Goal: Task Accomplishment & Management: Use online tool/utility

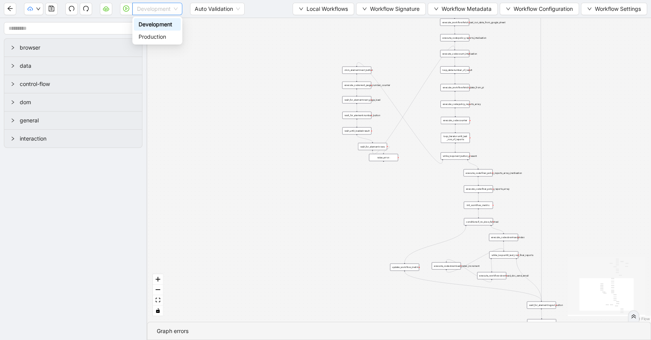
click at [147, 10] on span "Development" at bounding box center [157, 9] width 41 height 12
click at [149, 36] on div "Production" at bounding box center [158, 37] width 38 height 9
click at [127, 11] on icon "play-circle" at bounding box center [126, 8] width 6 height 6
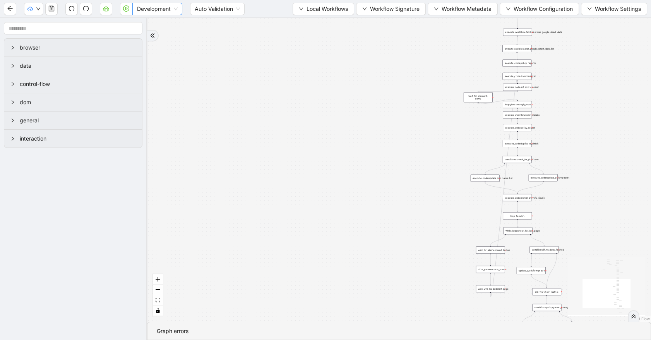
drag, startPoint x: 145, startPoint y: 15, endPoint x: 151, endPoint y: 10, distance: 7.1
click at [146, 14] on div "Development Auto Validation Local Workflows Workflow Signature Workflow Metadat…" at bounding box center [325, 8] width 651 height 17
click at [151, 10] on span "Development" at bounding box center [157, 9] width 41 height 12
click at [159, 35] on div "Production" at bounding box center [158, 37] width 38 height 9
click at [130, 10] on button "button" at bounding box center [126, 9] width 12 height 12
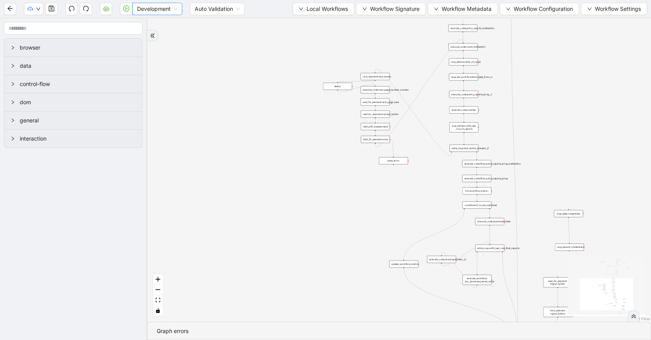
click at [152, 2] on div "Development Auto Validation Local Workflows Workflow Signature Workflow Metadat…" at bounding box center [325, 8] width 651 height 17
click at [151, 4] on span "Development" at bounding box center [157, 9] width 41 height 12
click at [154, 33] on div "Production" at bounding box center [158, 37] width 38 height 9
click at [128, 12] on button "button" at bounding box center [126, 9] width 12 height 12
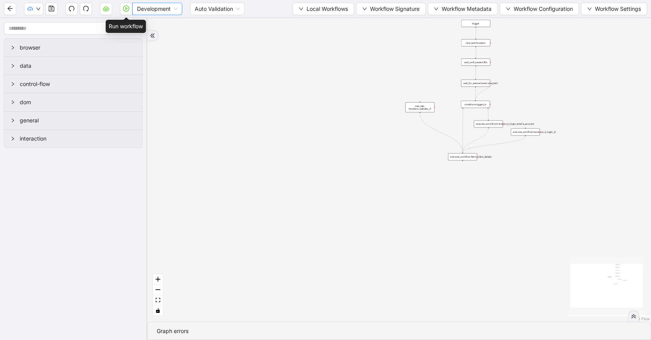
click at [141, 11] on span "Development" at bounding box center [157, 9] width 41 height 12
click at [145, 36] on div "Production" at bounding box center [158, 37] width 38 height 9
click at [129, 10] on icon "play-circle" at bounding box center [126, 8] width 6 height 6
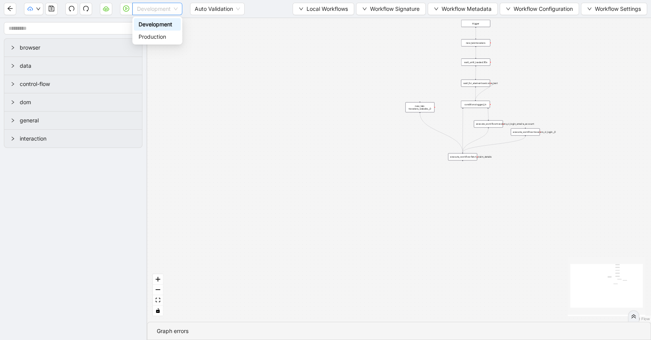
click at [170, 10] on span "Development" at bounding box center [157, 9] width 41 height 12
click at [166, 33] on div "Production" at bounding box center [158, 37] width 38 height 9
click at [126, 10] on icon "play-circle" at bounding box center [126, 8] width 6 height 6
